Goal: Navigation & Orientation: Find specific page/section

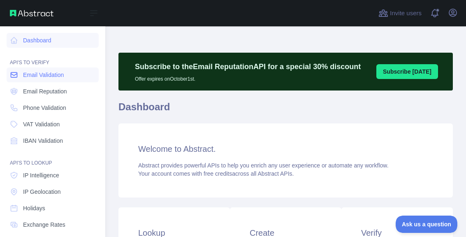
click at [44, 74] on span "Email Validation" at bounding box center [43, 75] width 41 height 8
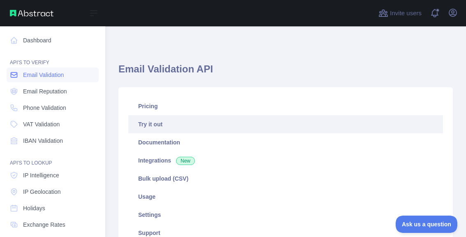
type textarea "**********"
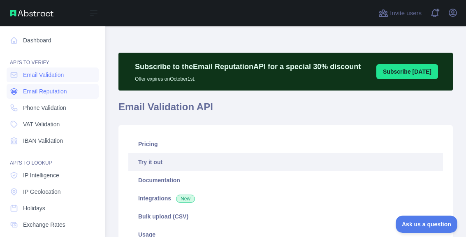
click at [40, 90] on span "Email Reputation" at bounding box center [45, 91] width 44 height 8
click at [40, 110] on span "Phone Validation" at bounding box center [44, 108] width 43 height 8
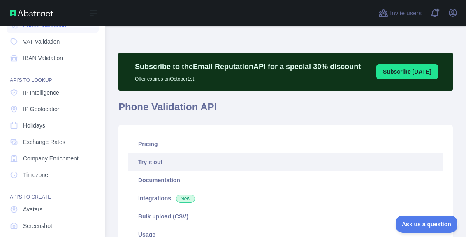
scroll to position [125, 0]
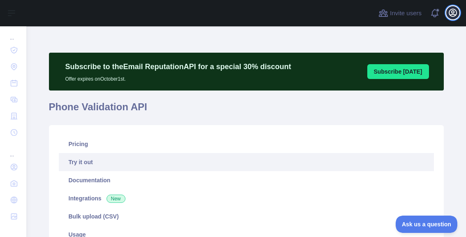
click at [453, 15] on icon "button" at bounding box center [453, 13] width 10 height 10
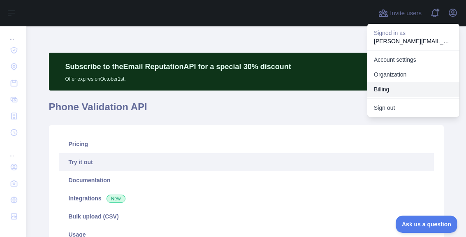
click at [384, 91] on button "Billing" at bounding box center [413, 89] width 92 height 15
